Goal: Ask a question

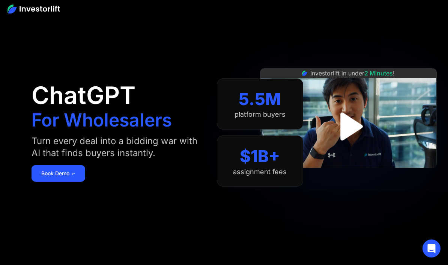
click at [355, 118] on img "open lightbox" at bounding box center [348, 126] width 51 height 51
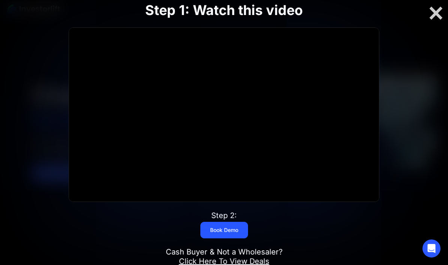
click at [241, 134] on div at bounding box center [223, 115] width 309 height 174
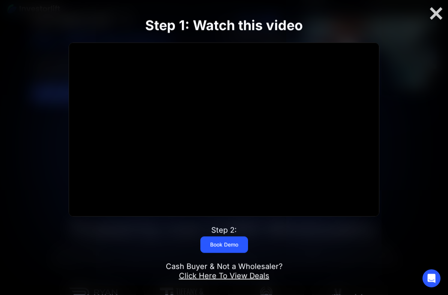
scroll to position [96, 0]
click at [252, 162] on div at bounding box center [223, 130] width 309 height 174
click at [237, 246] on link "Book Demo" at bounding box center [224, 245] width 48 height 16
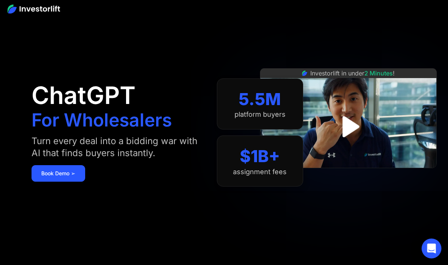
click at [432, 244] on icon "Open Intercom Messenger" at bounding box center [431, 248] width 9 height 10
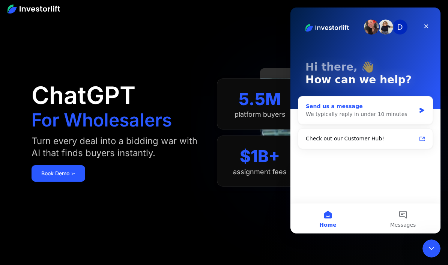
click at [357, 108] on div "Send us a message" at bounding box center [361, 106] width 110 height 8
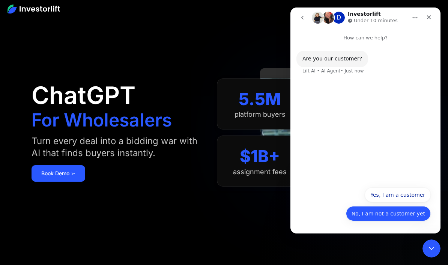
click at [386, 216] on button "No, I am not a customer yet" at bounding box center [388, 213] width 85 height 15
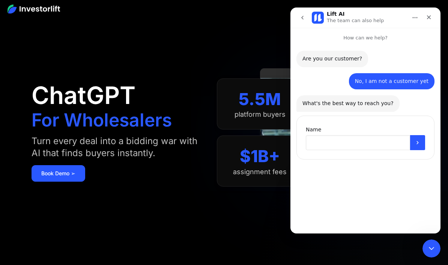
click at [371, 142] on input "Name" at bounding box center [358, 142] width 104 height 15
type input "*****"
click at [410, 143] on button "Submit" at bounding box center [417, 142] width 15 height 15
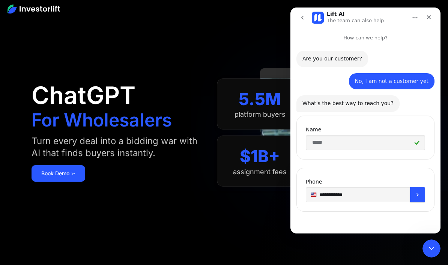
type input "**********"
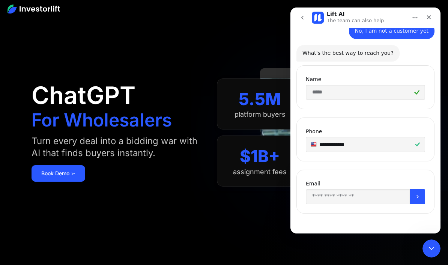
scroll to position [49, 0]
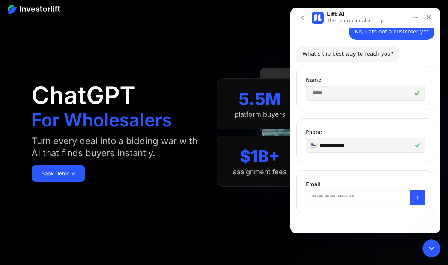
click at [354, 200] on input "Enter your email" at bounding box center [358, 197] width 104 height 15
click at [316, 196] on input "Enter your email" at bounding box center [358, 197] width 104 height 15
type input "**********"
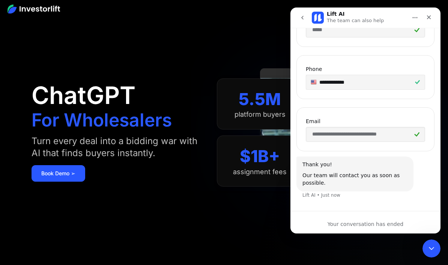
scroll to position [114, 0]
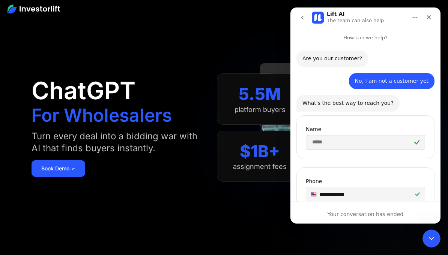
scroll to position [124, 0]
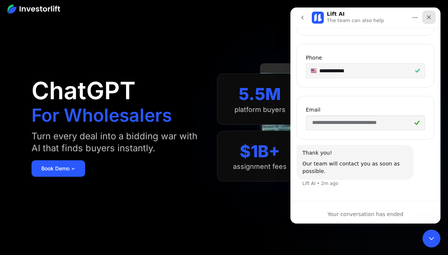
click at [425, 19] on icon "Close" at bounding box center [428, 17] width 6 height 6
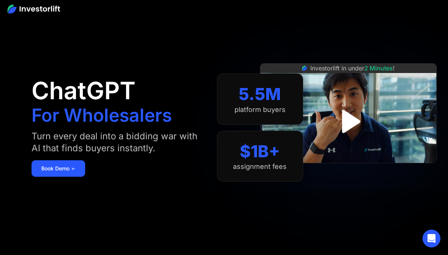
scroll to position [0, 0]
